Goal: Check status: Check status

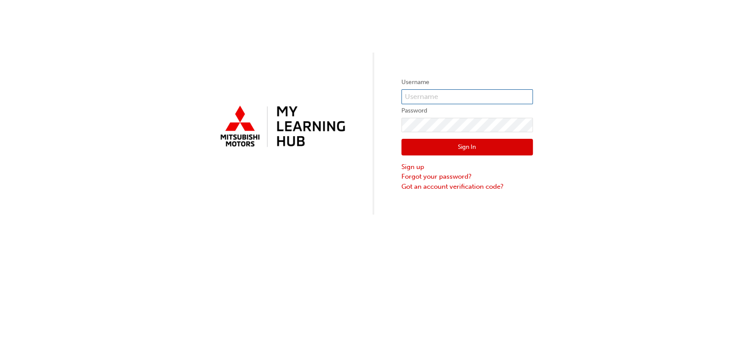
type input "[EMAIL_ADDRESS][DOMAIN_NAME]"
click at [473, 151] on button "Sign In" at bounding box center [468, 147] width 132 height 17
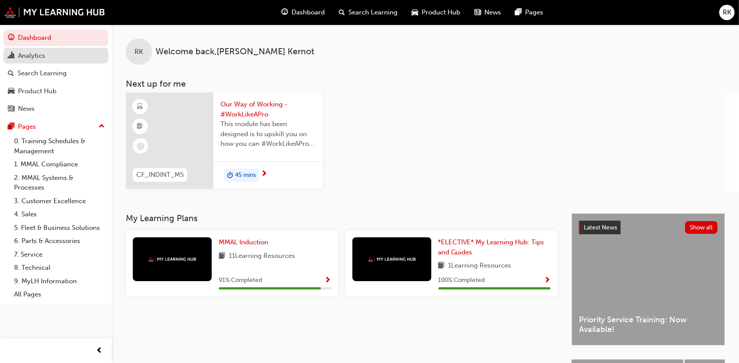
click at [42, 58] on div "Analytics" at bounding box center [31, 56] width 27 height 10
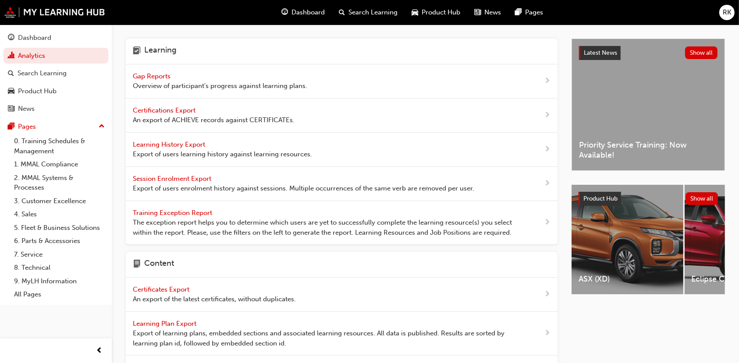
click at [159, 77] on span "Gap Reports" at bounding box center [152, 76] width 39 height 8
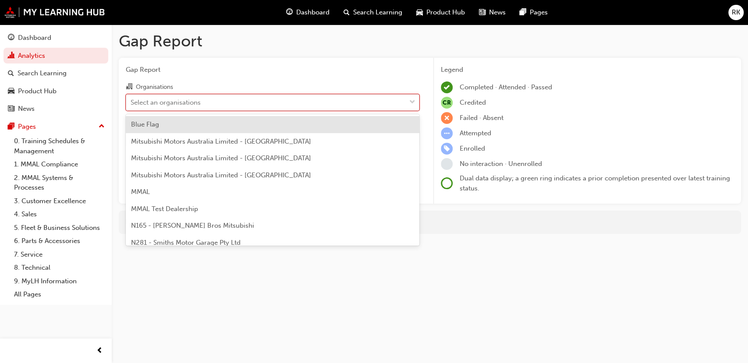
drag, startPoint x: 413, startPoint y: 99, endPoint x: 180, endPoint y: 92, distance: 232.9
click at [412, 99] on span "down-icon" at bounding box center [412, 102] width 6 height 11
click at [132, 99] on input "Organisations option Blue Flag focused, 1 of 202. 202 results available. Use Up…" at bounding box center [131, 101] width 1 height 7
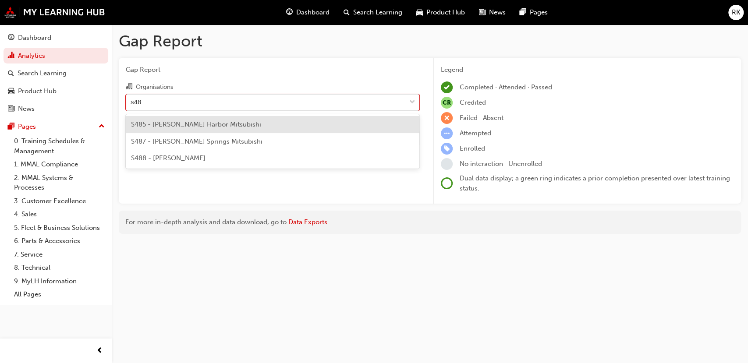
type input "s488"
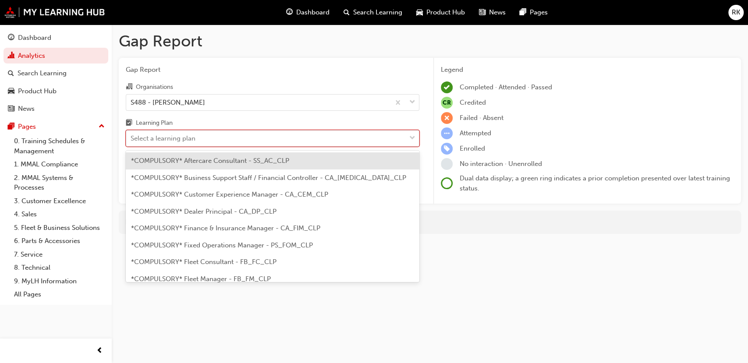
click at [203, 140] on div "Select a learning plan" at bounding box center [266, 138] width 280 height 15
click at [132, 140] on input "Learning Plan option *COMPULSORY* Aftercare Consultant - SS_AC_CLP focused, 1 o…" at bounding box center [131, 138] width 1 height 7
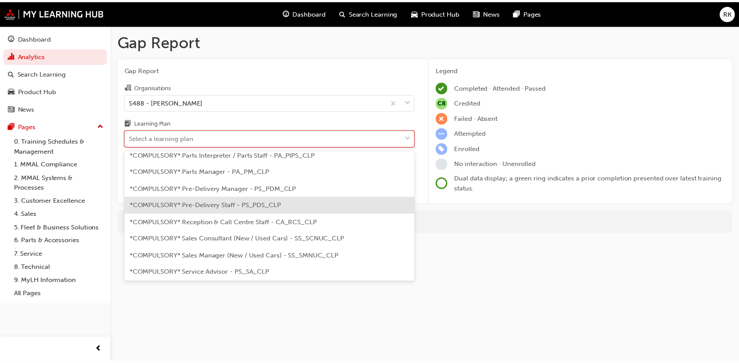
scroll to position [292, 0]
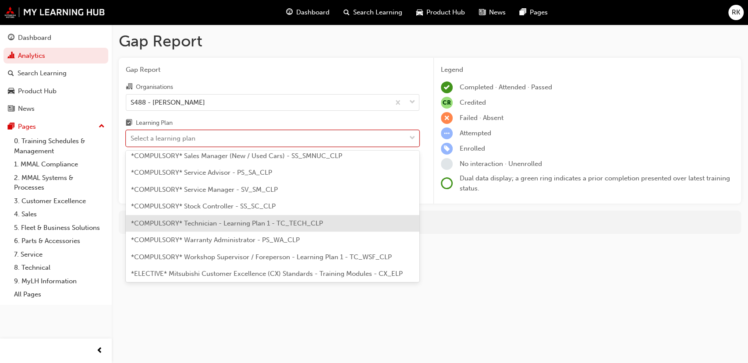
click at [214, 224] on span "*COMPULSORY* Technician - Learning Plan 1 - TC_TECH_CLP" at bounding box center [227, 224] width 192 height 8
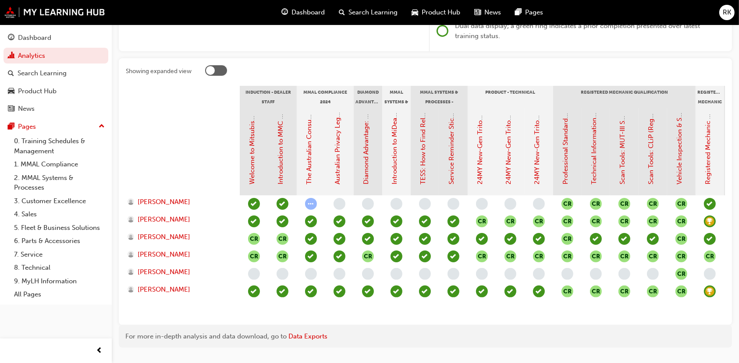
scroll to position [182, 0]
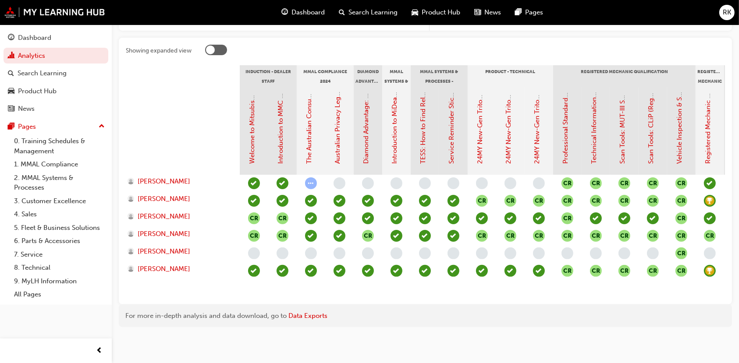
click at [420, 272] on div "CR CR CR CR CR CR CR CR CR CR CR CR CR CR CR CR CR CR CR CR CR CR CR CR CR CR C…" at bounding box center [681, 236] width 883 height 123
